Goal: Information Seeking & Learning: Learn about a topic

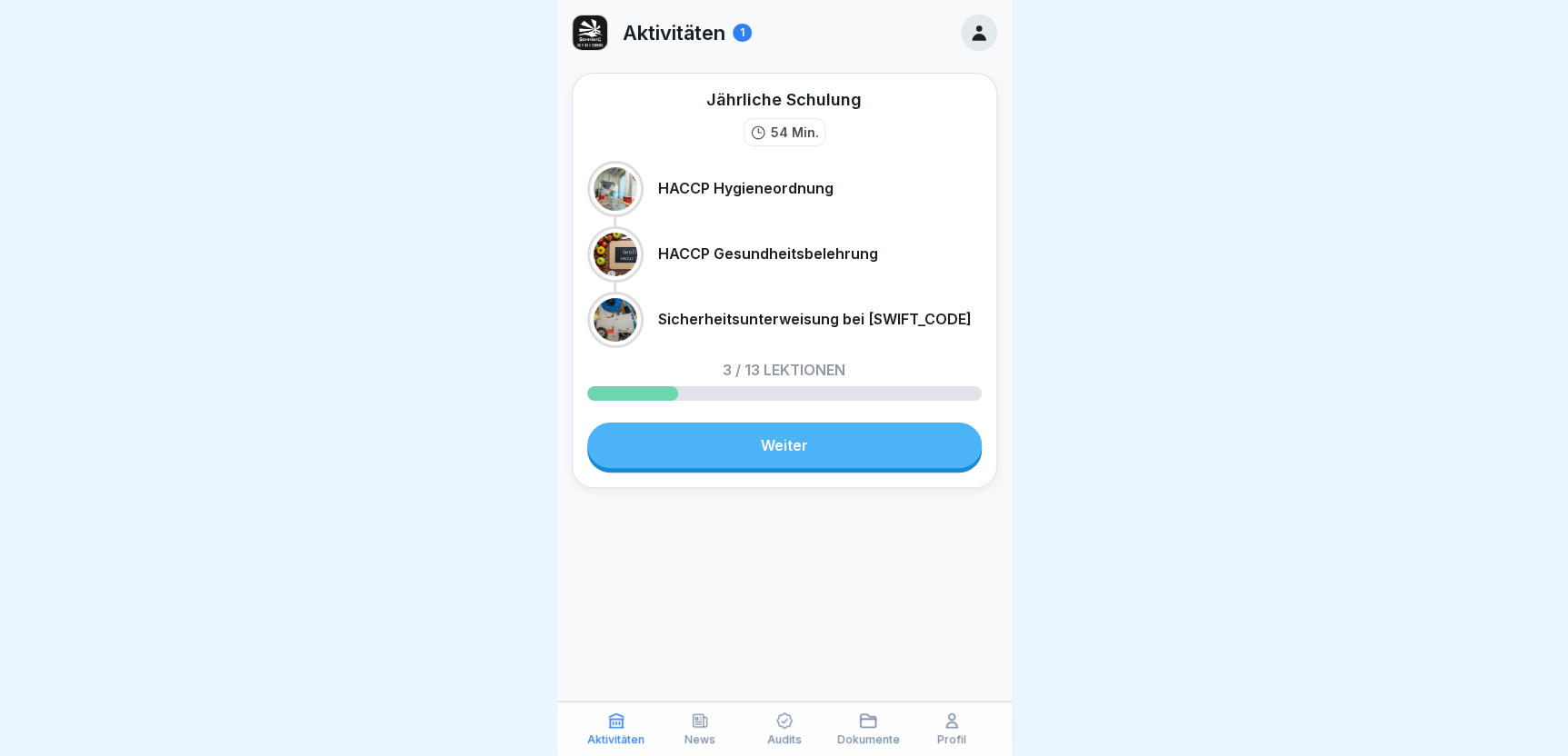
click at [722, 366] on p "3 / 13 Lektionen" at bounding box center [784, 370] width 123 height 15
click at [754, 447] on link "Weiter" at bounding box center [784, 445] width 394 height 46
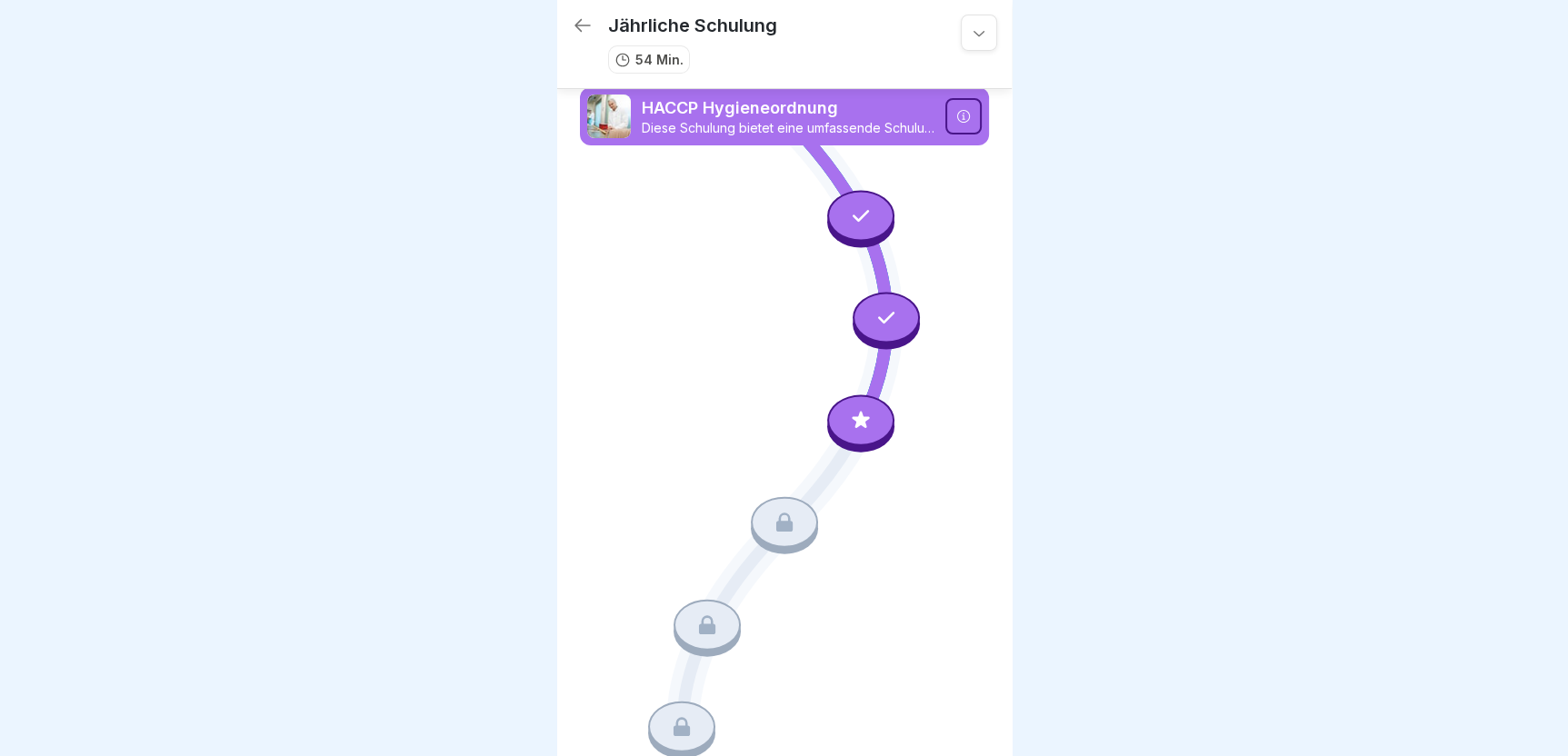
click at [854, 418] on icon at bounding box center [860, 419] width 23 height 23
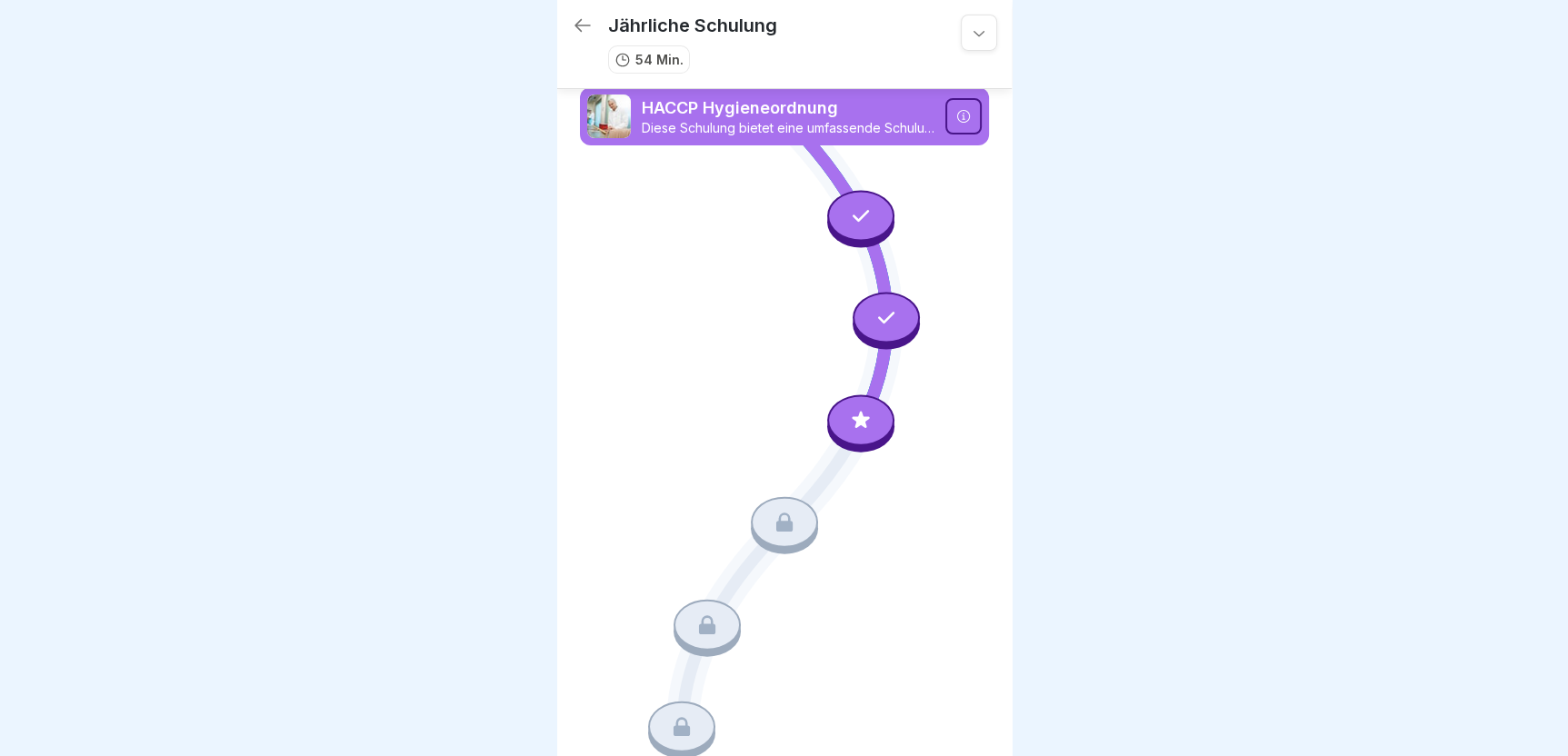
click at [860, 418] on icon at bounding box center [860, 419] width 23 height 23
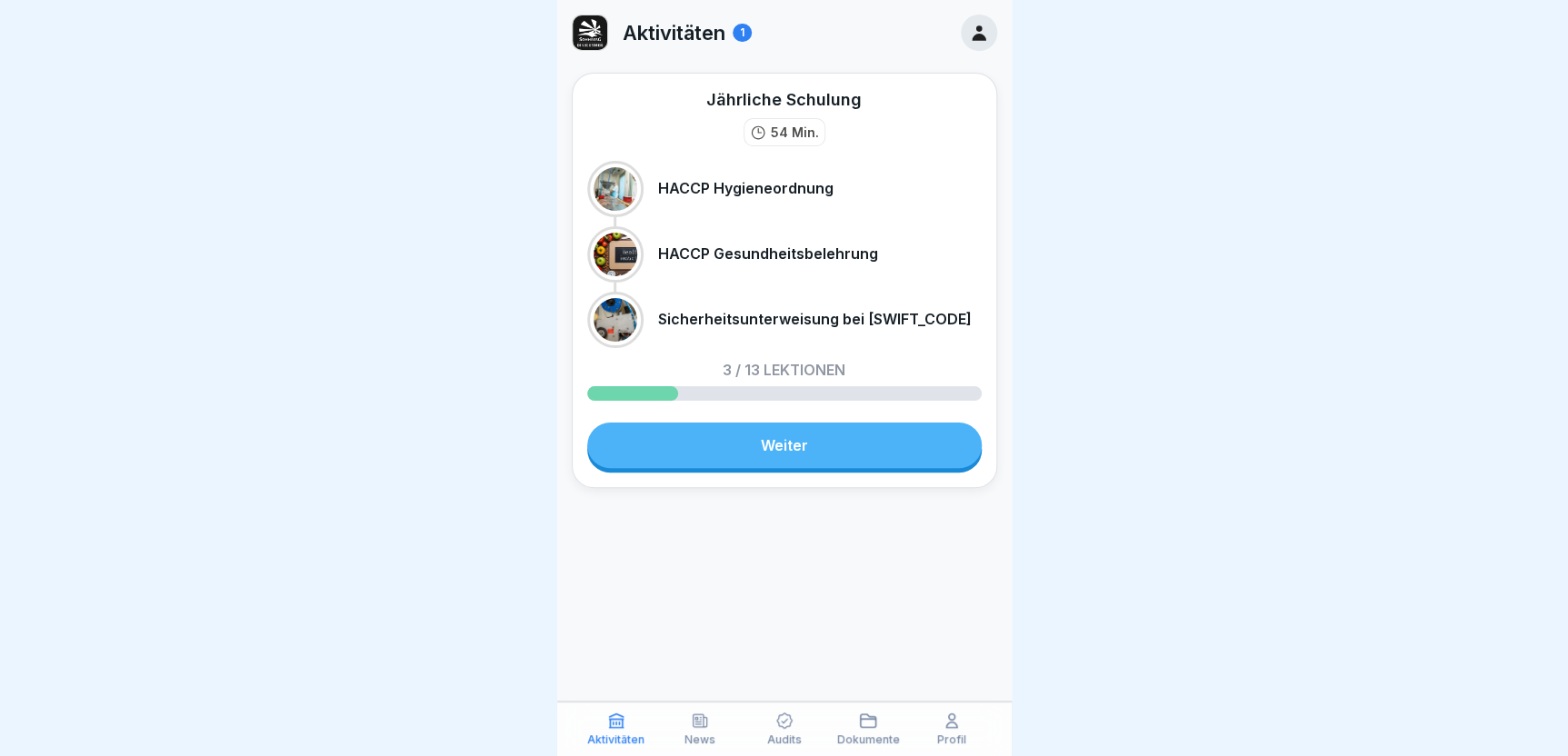
click at [809, 470] on div "Jährliche Schulung 54 Min. HACCP Hygieneordnung HACCP Gesundheitsbelehrung Sich…" at bounding box center [784, 281] width 425 height 416
click at [830, 448] on link "Weiter" at bounding box center [784, 445] width 394 height 46
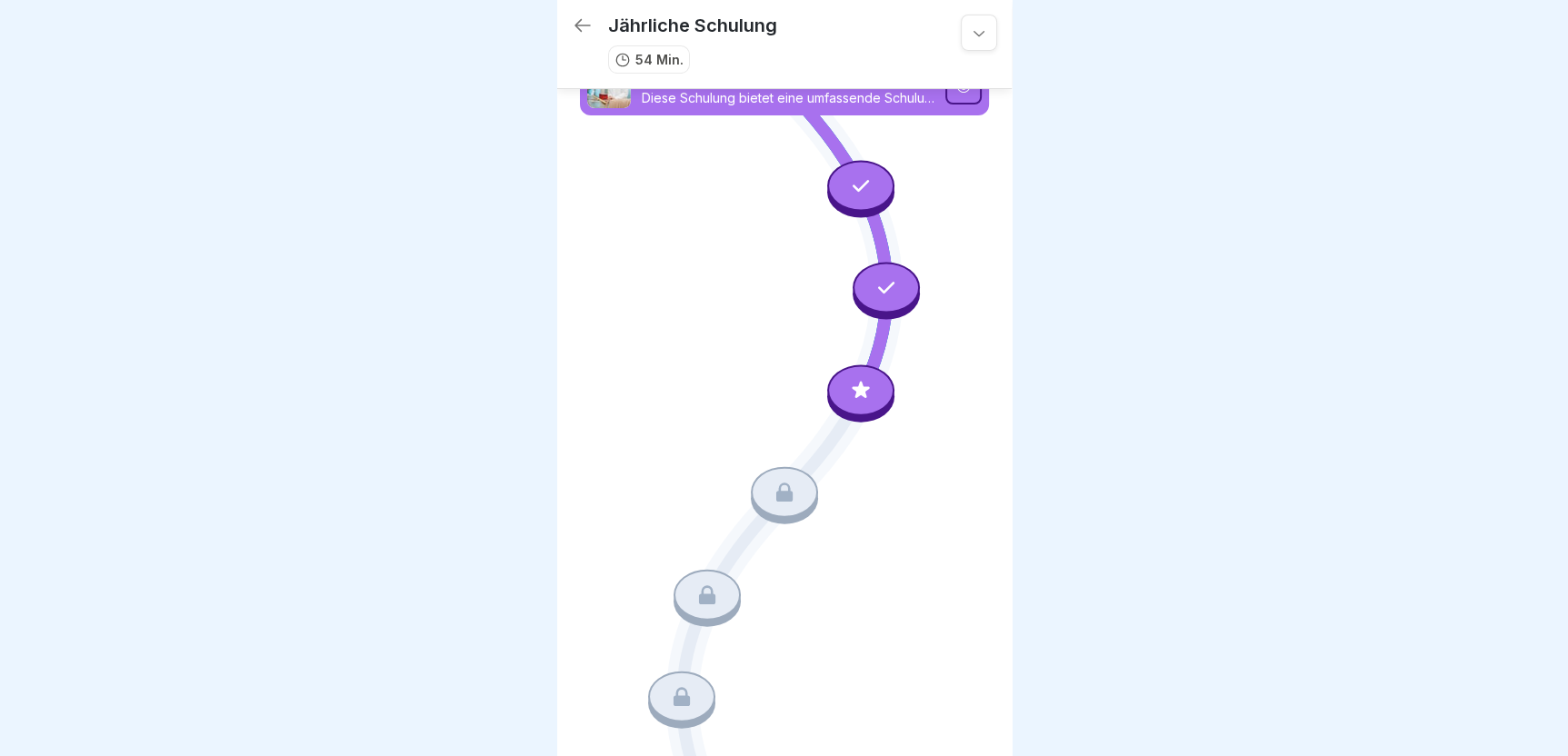
click at [863, 383] on div at bounding box center [860, 390] width 67 height 51
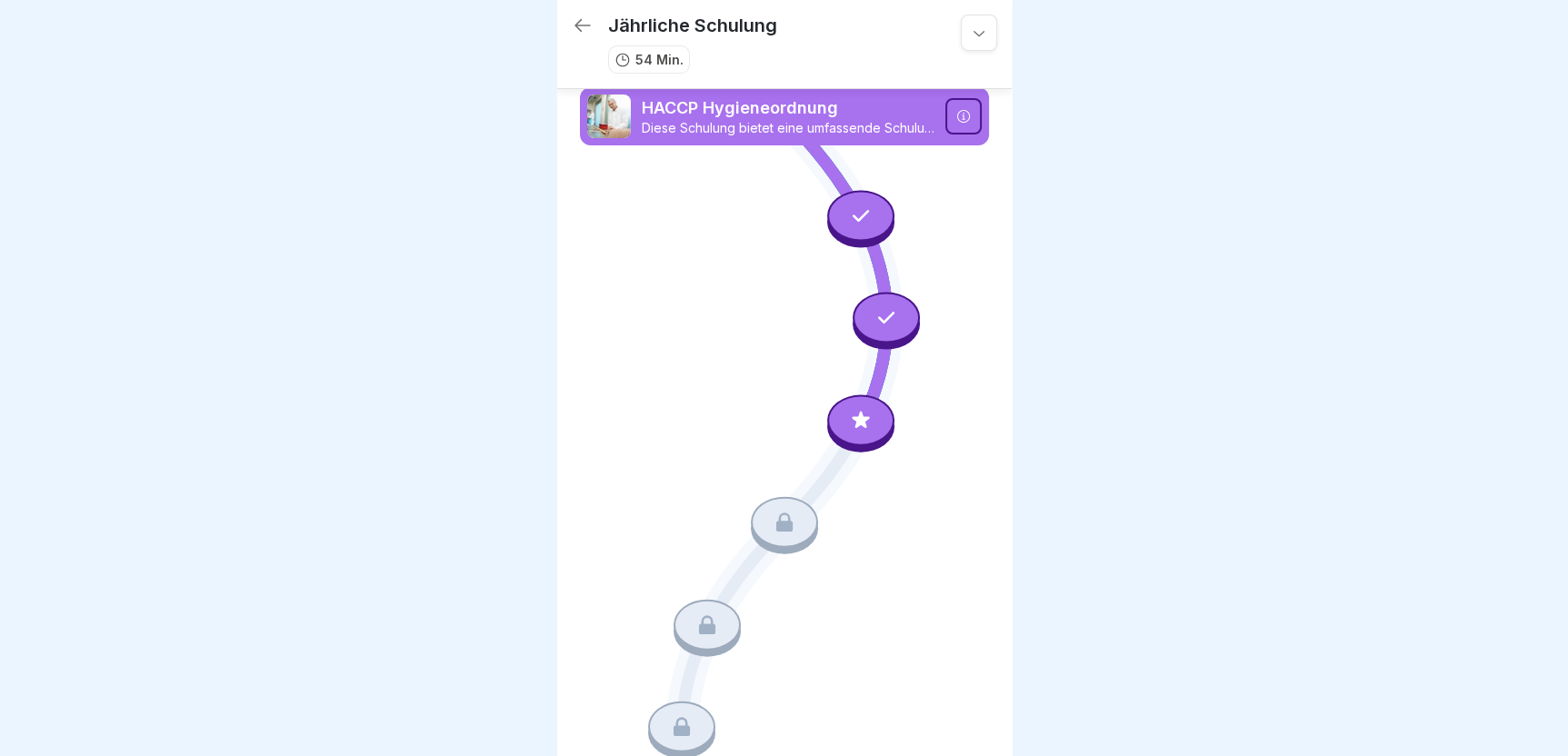
scroll to position [0, 0]
click at [571, 23] on icon at bounding box center [582, 25] width 21 height 21
